Goal: Information Seeking & Learning: Learn about a topic

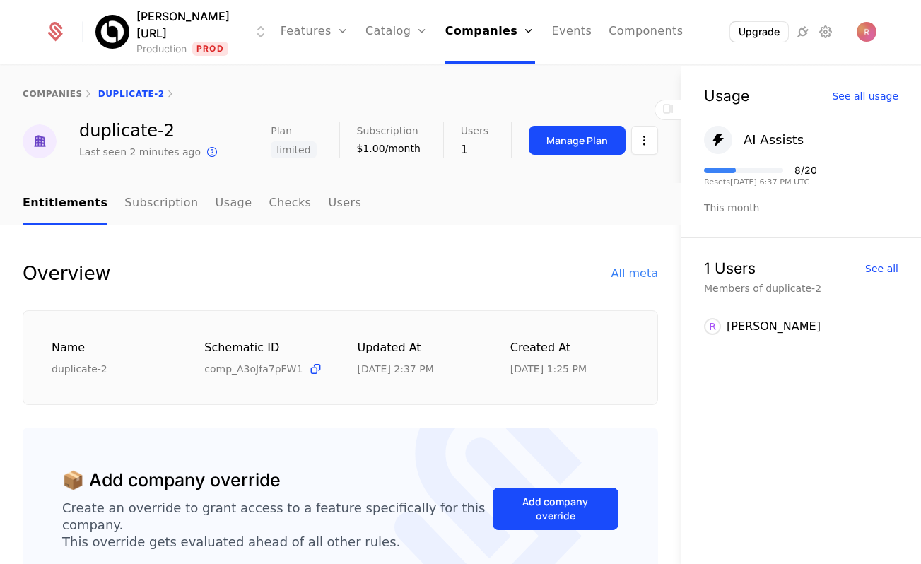
scroll to position [199, 0]
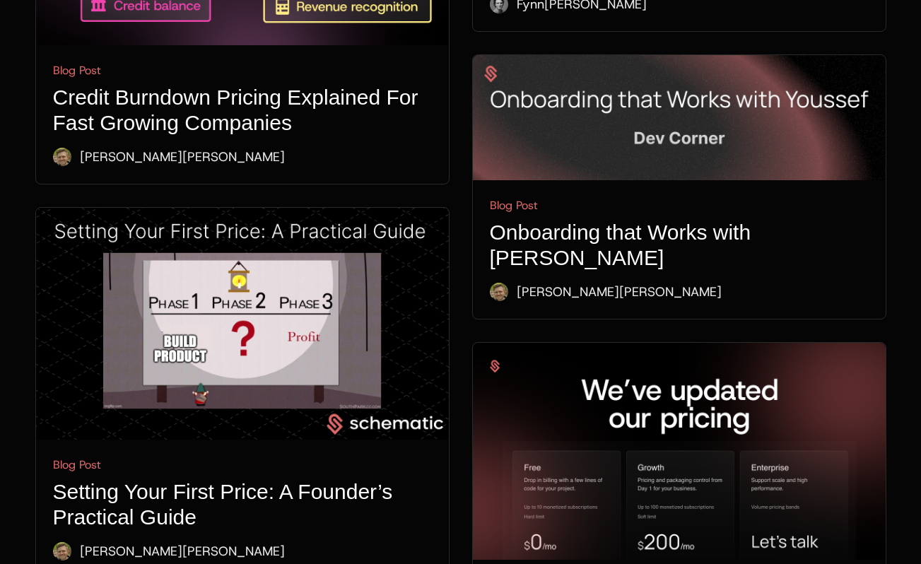
scroll to position [4106, 0]
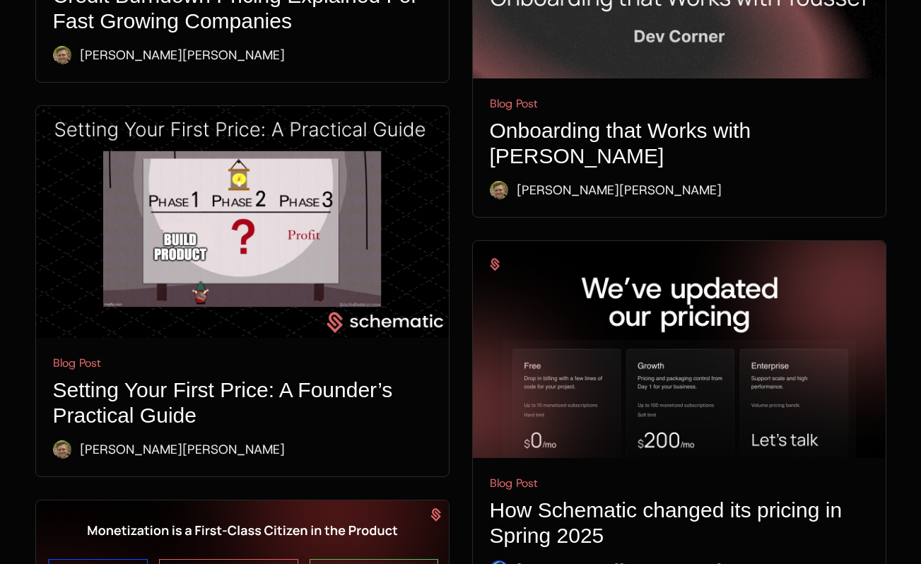
click at [261, 106] on img at bounding box center [242, 222] width 413 height 233
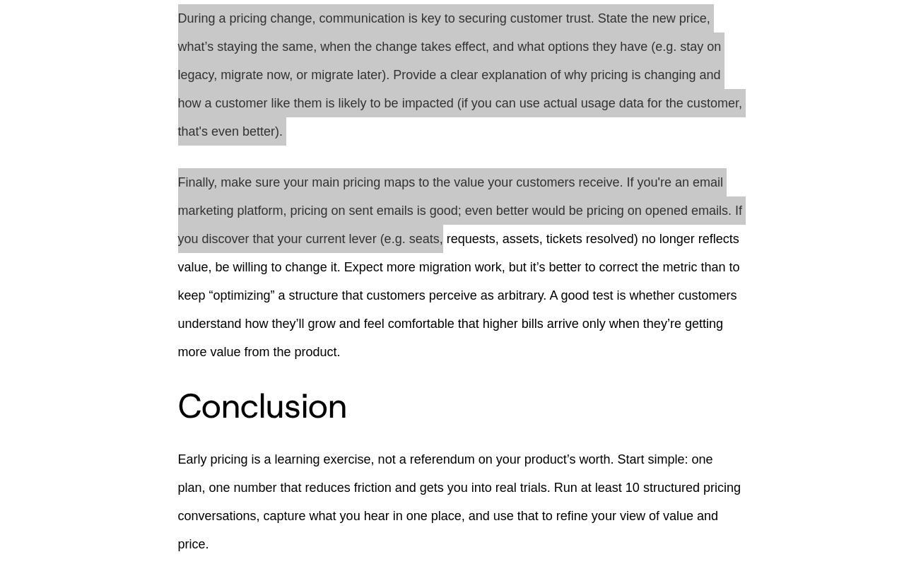
scroll to position [3929, 0]
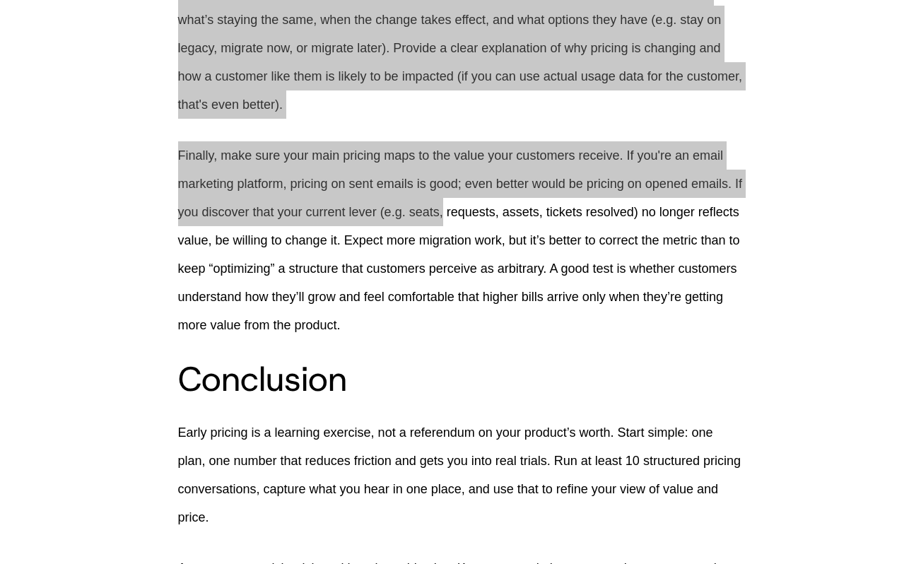
drag, startPoint x: 173, startPoint y: 54, endPoint x: 457, endPoint y: 294, distance: 372.3
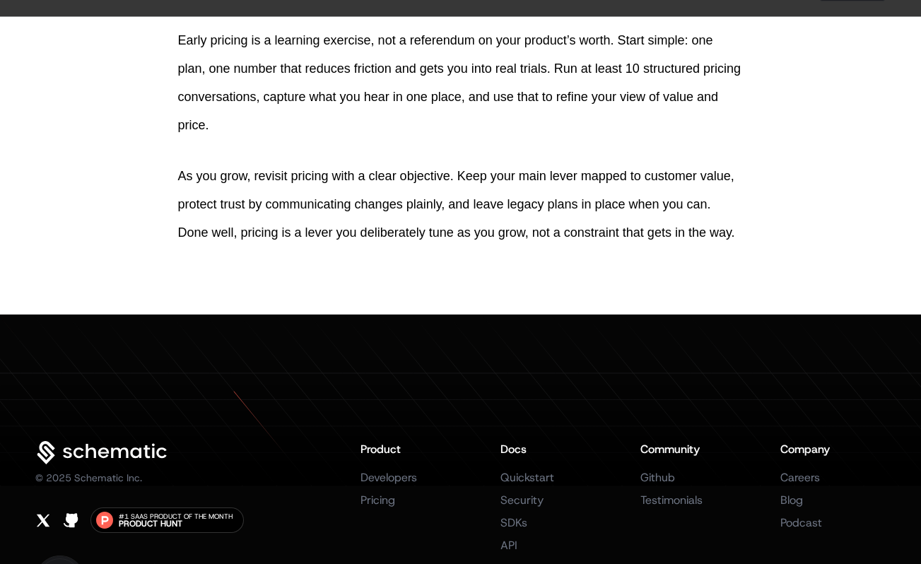
scroll to position [4302, 0]
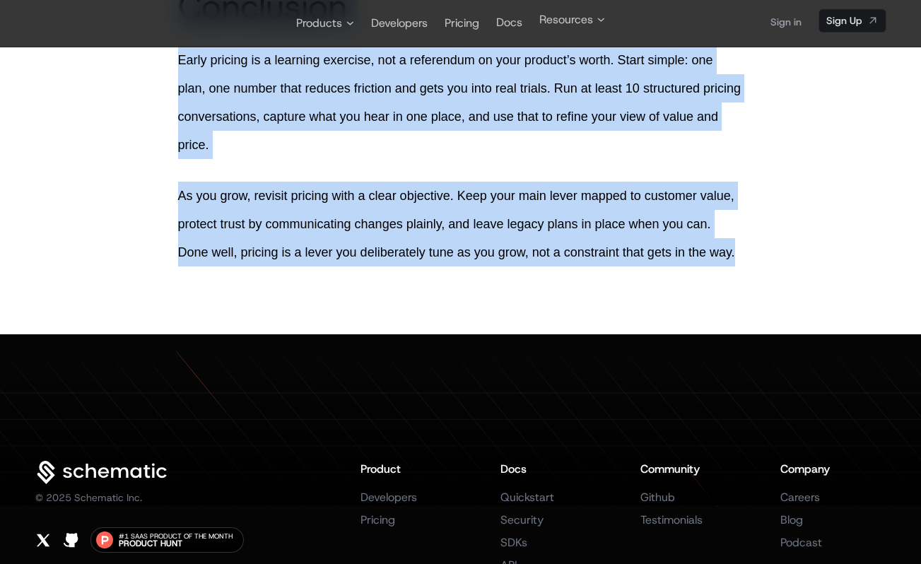
click at [741, 267] on p "As you grow, revisit pricing with a clear objective. Keep your main lever mappe…" at bounding box center [461, 224] width 566 height 85
copy div "We spend a lot of time with founders working through early pricing. The specifi…"
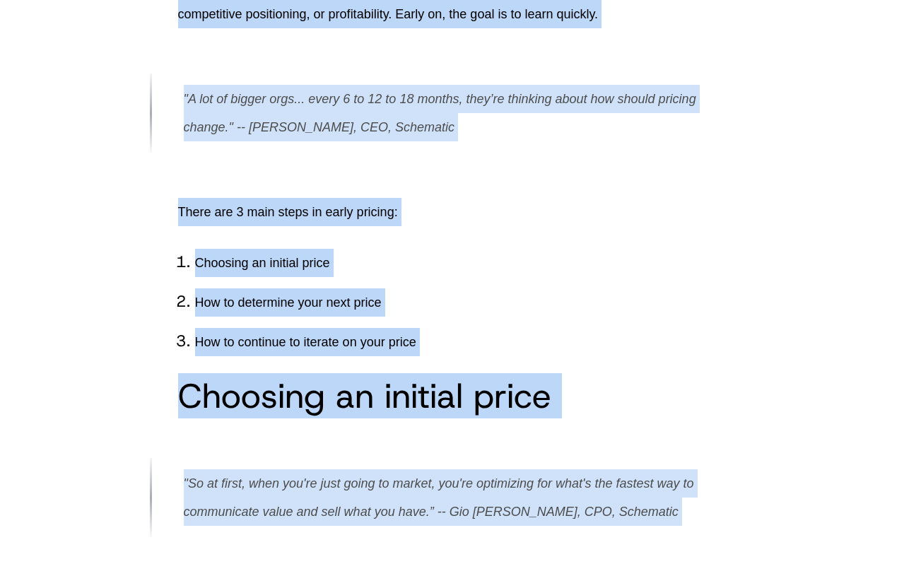
scroll to position [0, 0]
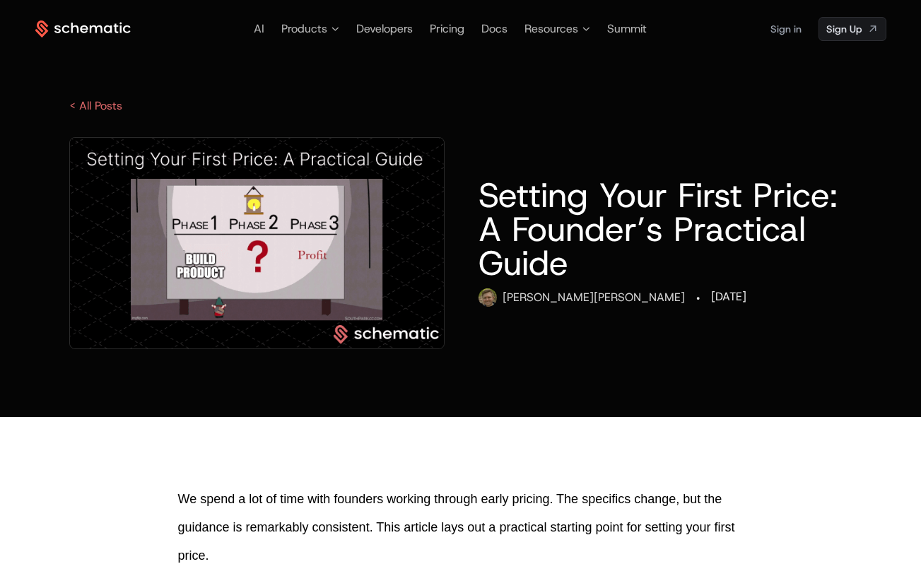
click at [491, 185] on h1 "Setting Your First Price: A Founder’s Practical Guide" at bounding box center [665, 229] width 373 height 102
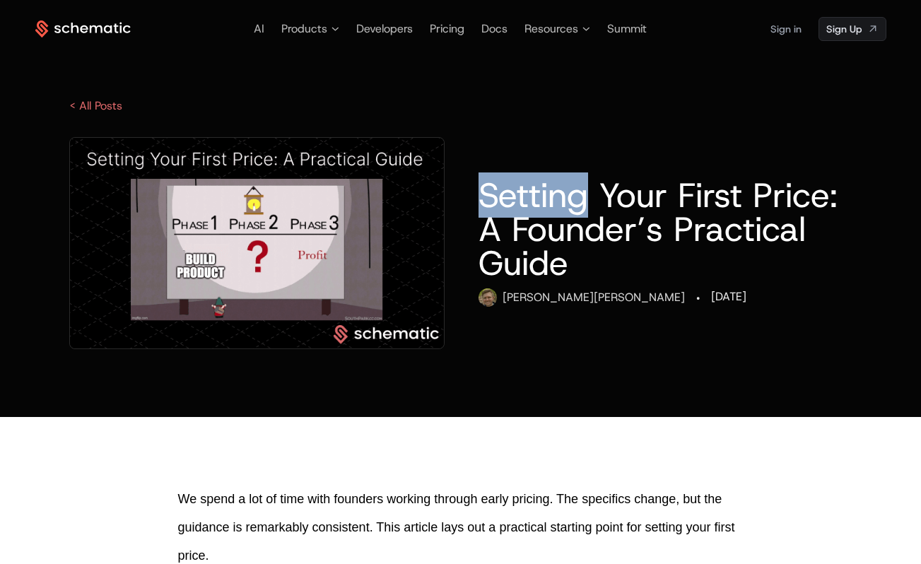
click at [491, 185] on h1 "Setting Your First Price: A Founder’s Practical Guide" at bounding box center [665, 229] width 373 height 102
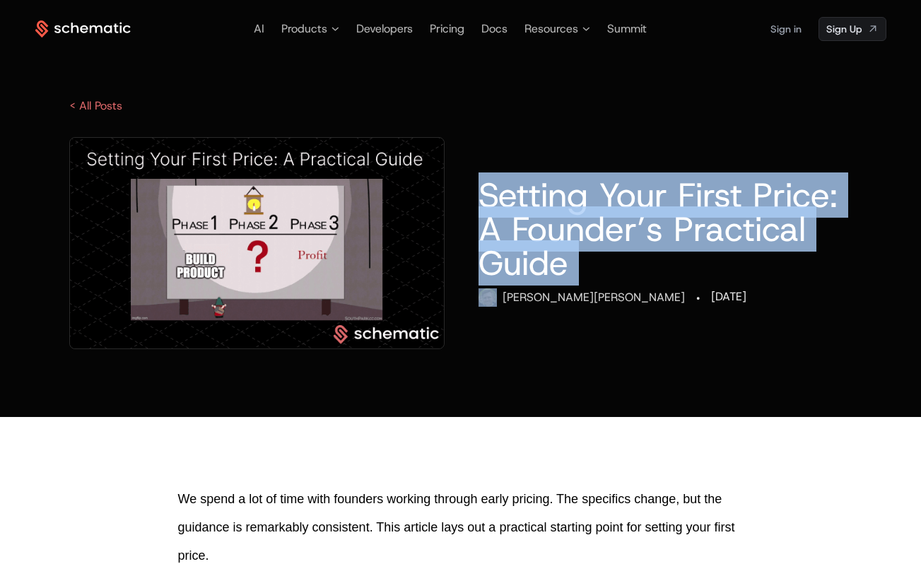
click at [491, 185] on h1 "Setting Your First Price: A Founder’s Practical Guide" at bounding box center [665, 229] width 373 height 102
copy h1 "Setting Your First Price: A Founder’s Practical Guide"
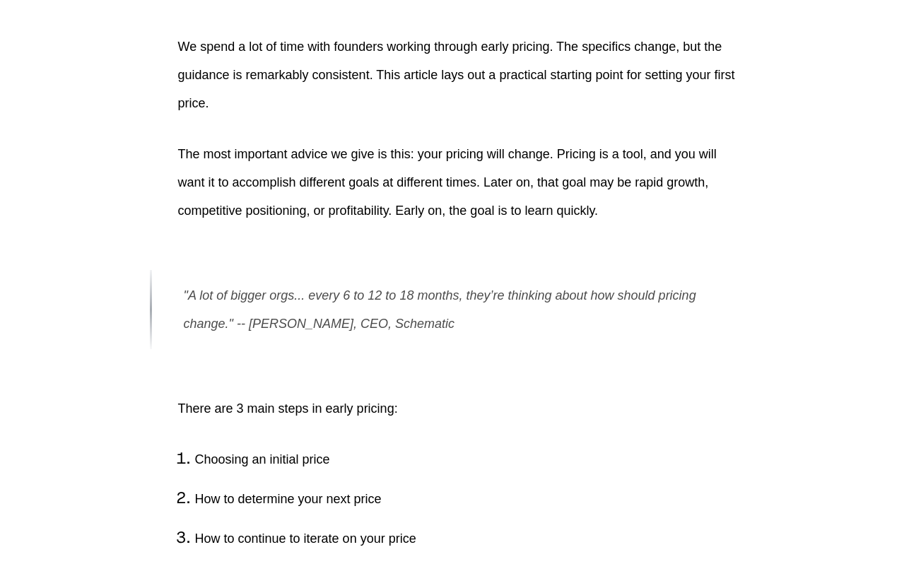
scroll to position [471, 0]
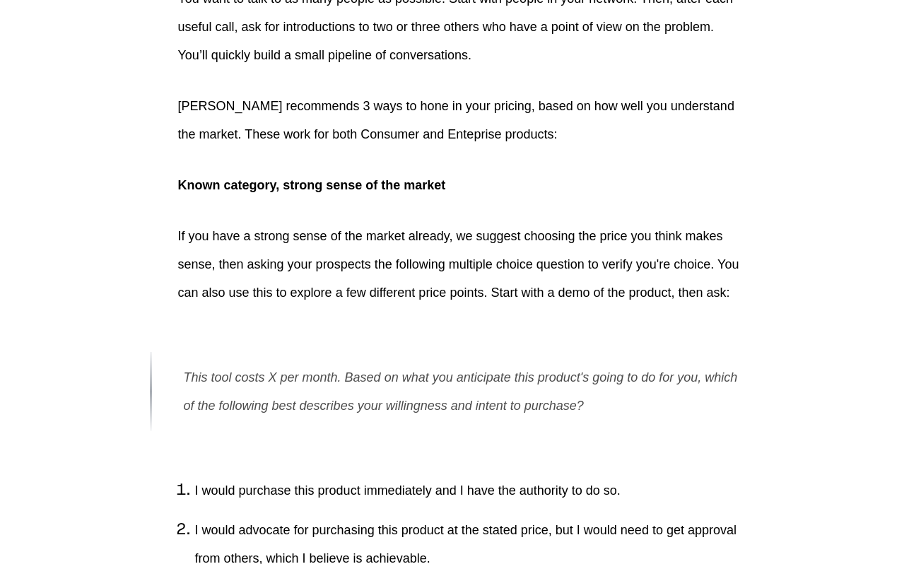
scroll to position [1986, 0]
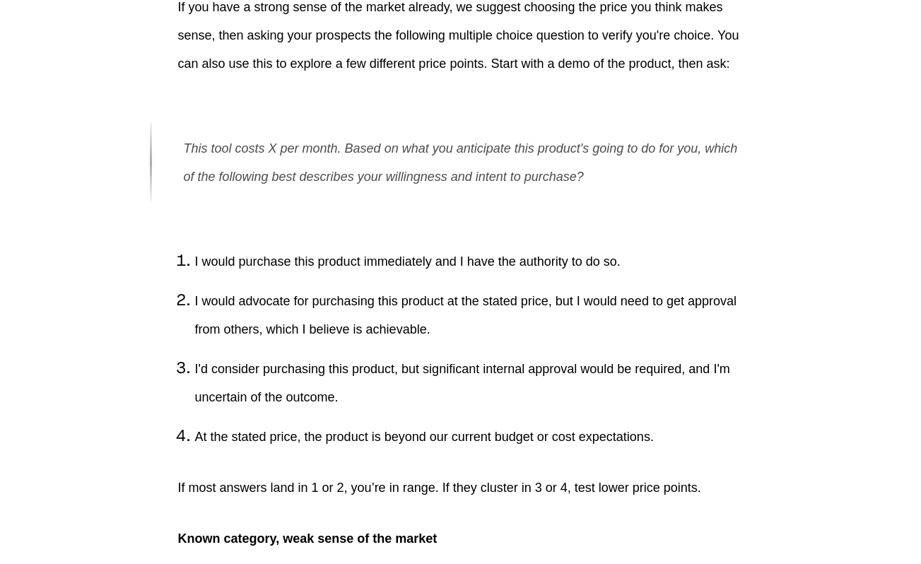
scroll to position [2307, 0]
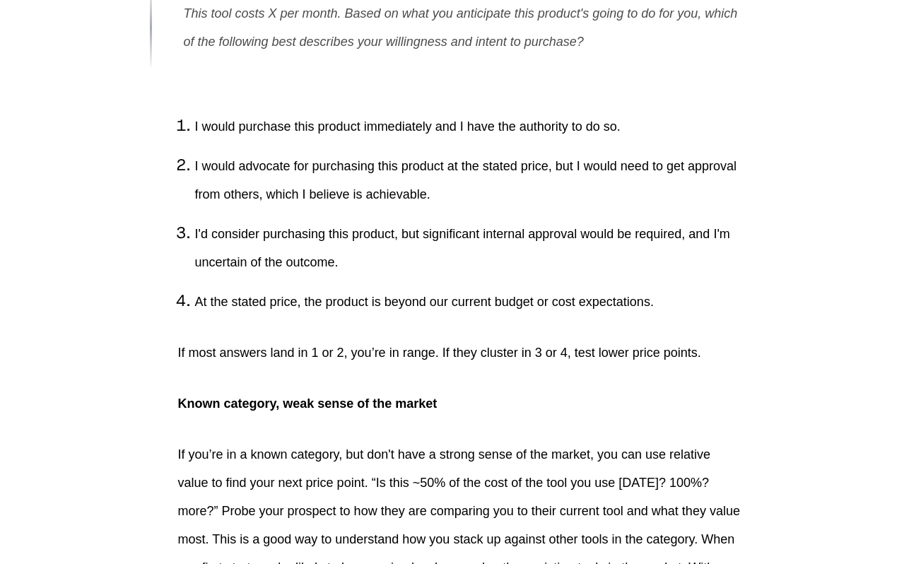
click at [229, 56] on p "This tool costs X per month. Based on what you anticipate this product's going …" at bounding box center [464, 27] width 560 height 57
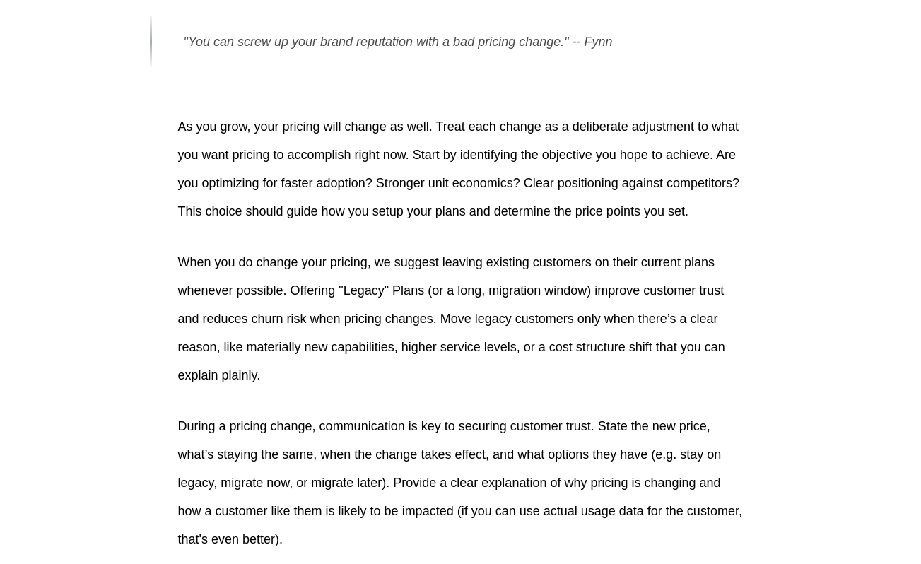
scroll to position [3548, 0]
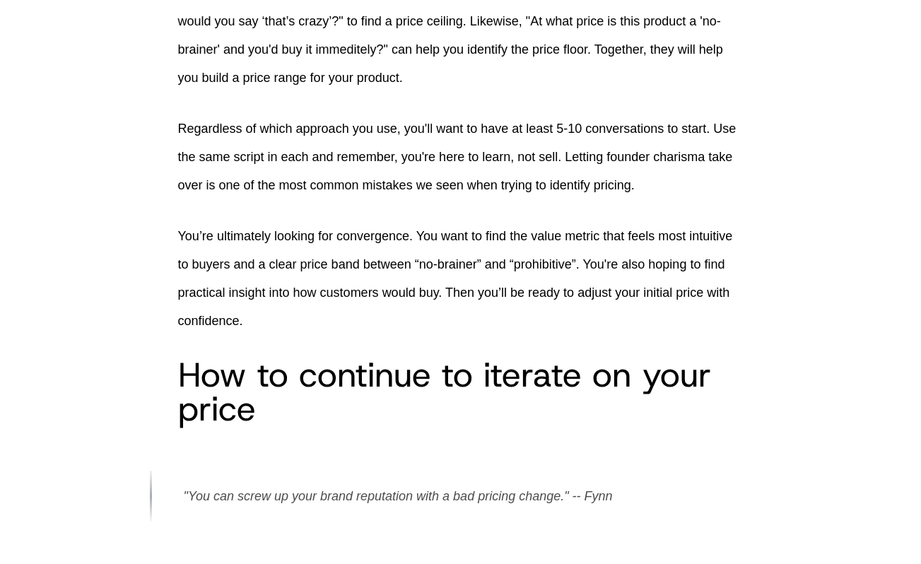
scroll to position [3046, 0]
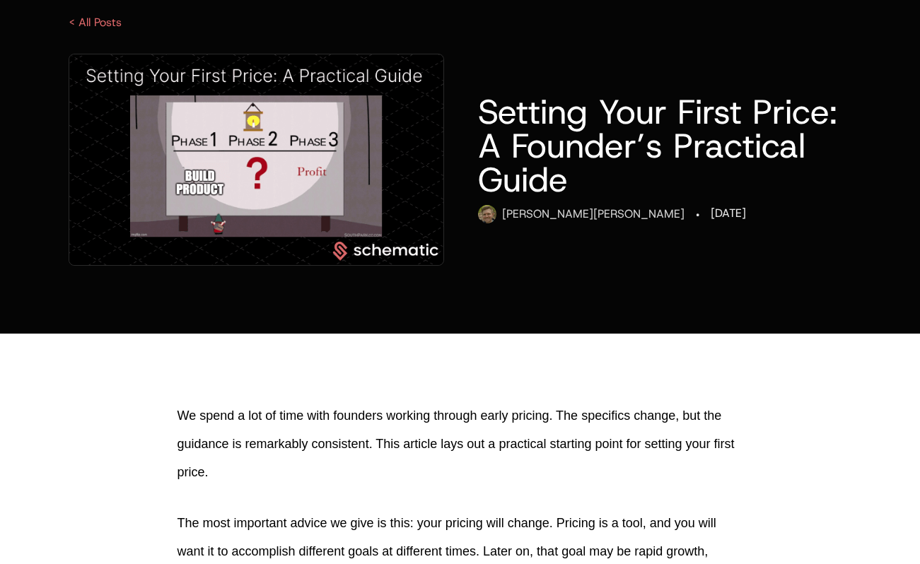
scroll to position [0, 0]
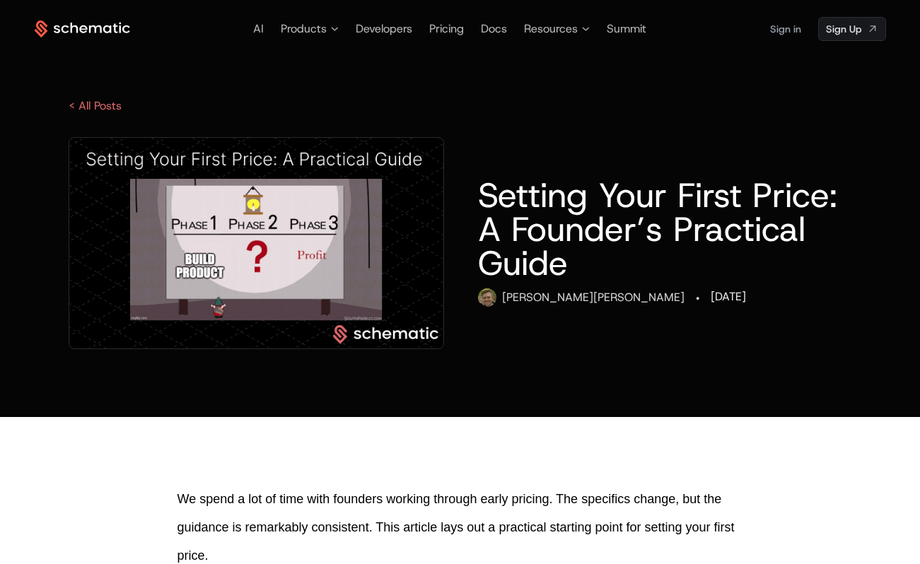
drag, startPoint x: 191, startPoint y: 238, endPoint x: 11, endPoint y: 171, distance: 191.5
